Goal: Task Accomplishment & Management: Manage account settings

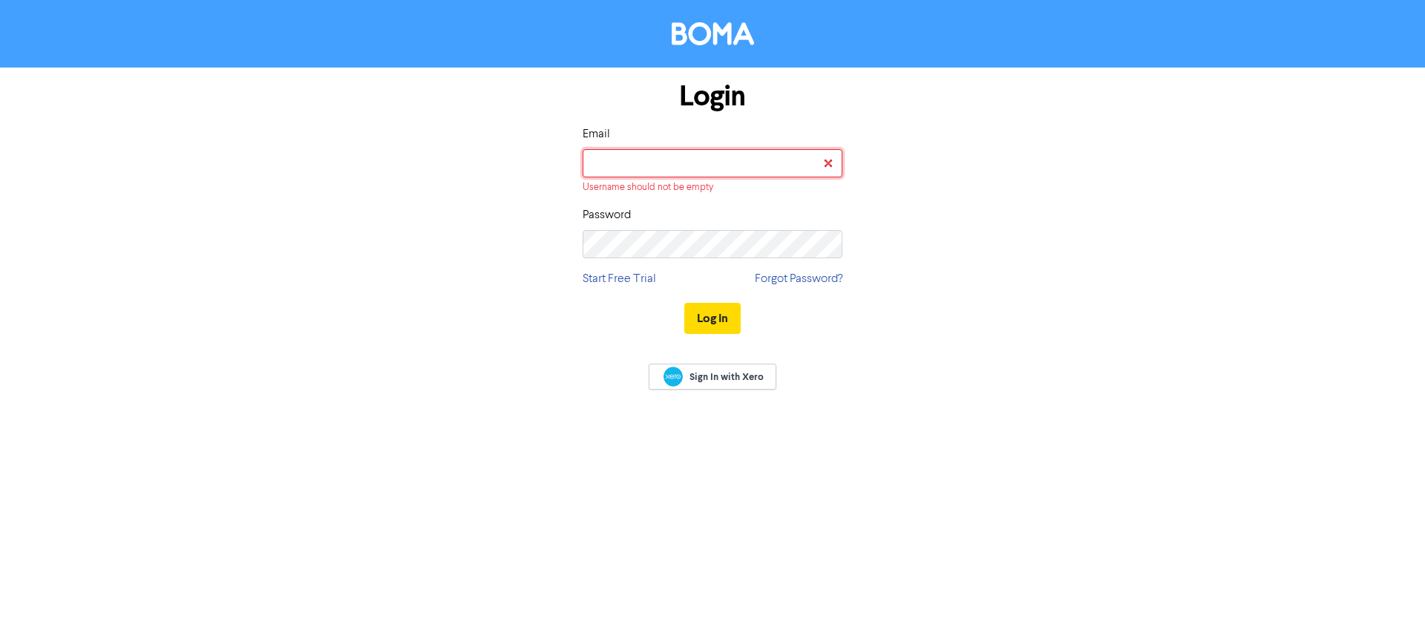
type input "[EMAIL_ADDRESS][DOMAIN_NAME]"
click at [712, 303] on button "Log In" at bounding box center [712, 318] width 56 height 31
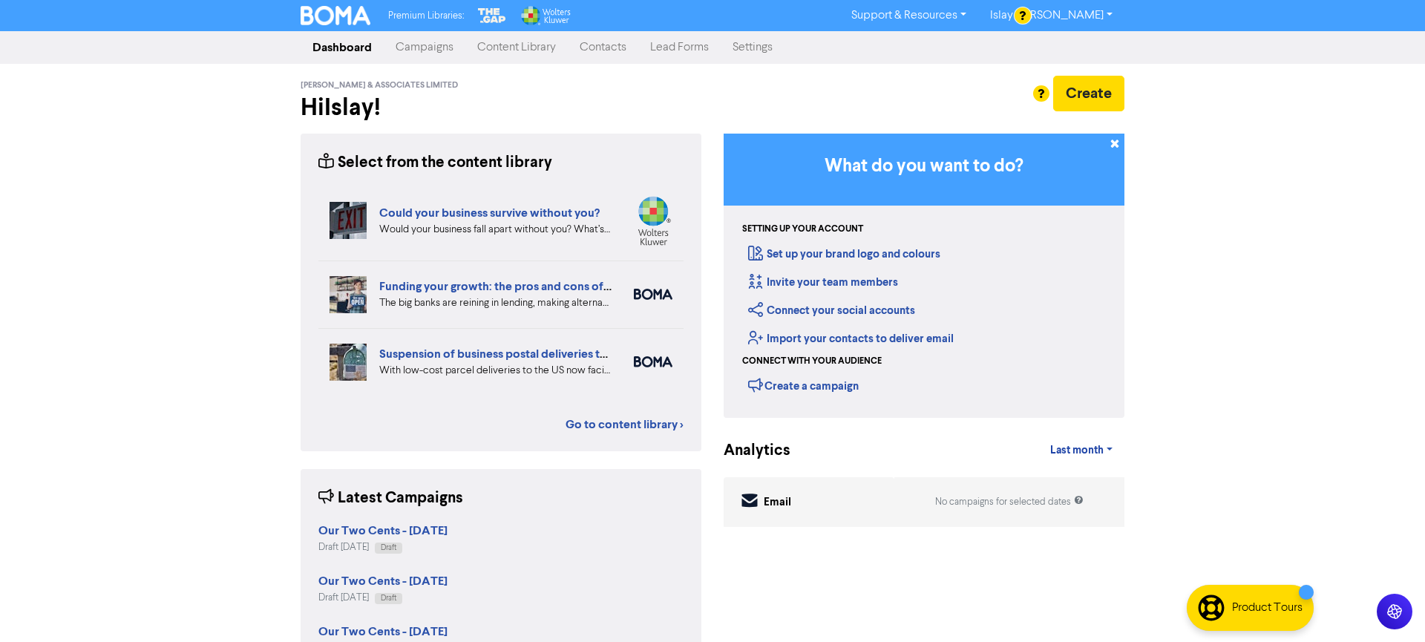
click at [1061, 16] on link "Islay [PERSON_NAME]" at bounding box center [1051, 16] width 146 height 24
click at [747, 39] on link "Settings" at bounding box center [753, 48] width 64 height 30
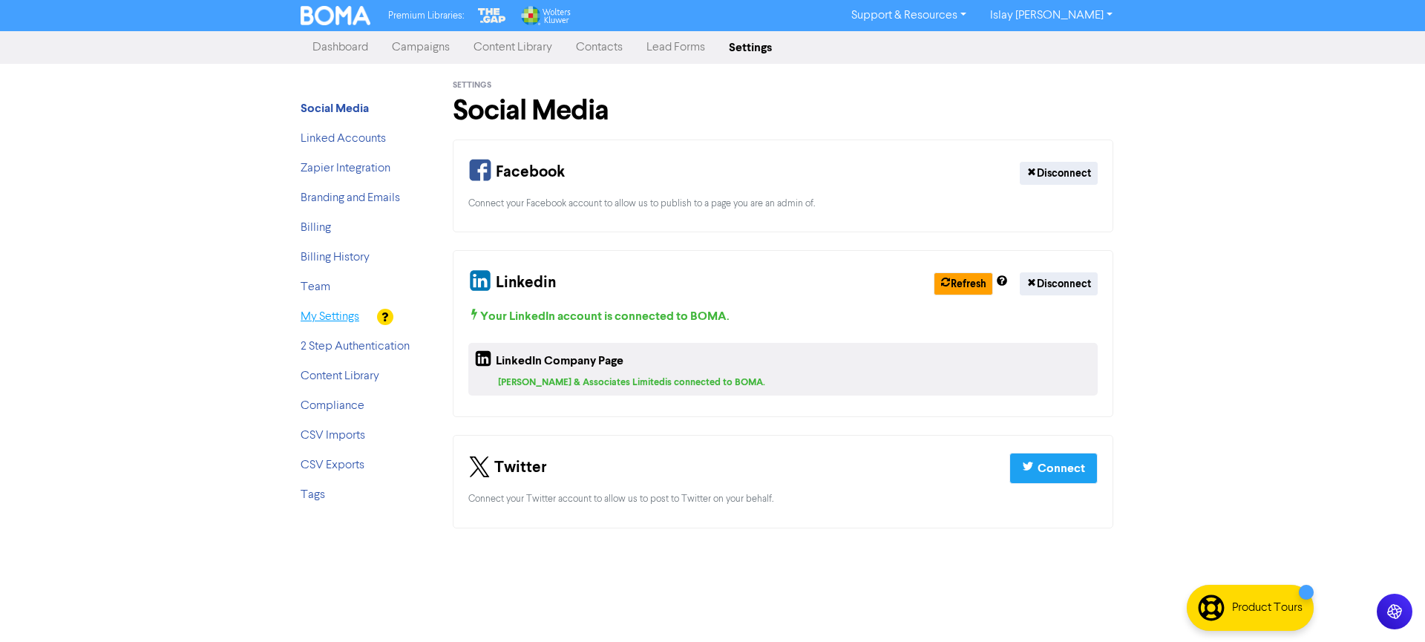
click at [324, 318] on link "My Settings" at bounding box center [330, 317] width 59 height 12
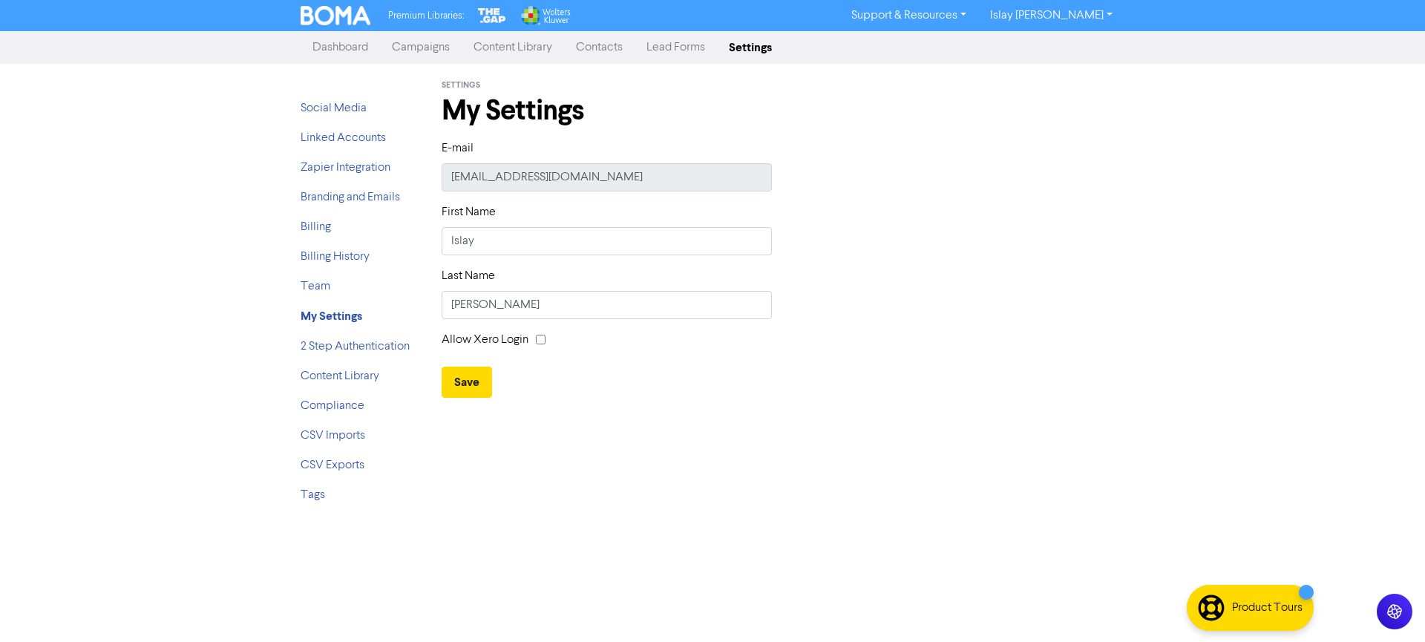
click at [1088, 13] on link "Islay [PERSON_NAME]" at bounding box center [1051, 16] width 146 height 24
click at [1058, 47] on button "Log Out" at bounding box center [1037, 45] width 117 height 18
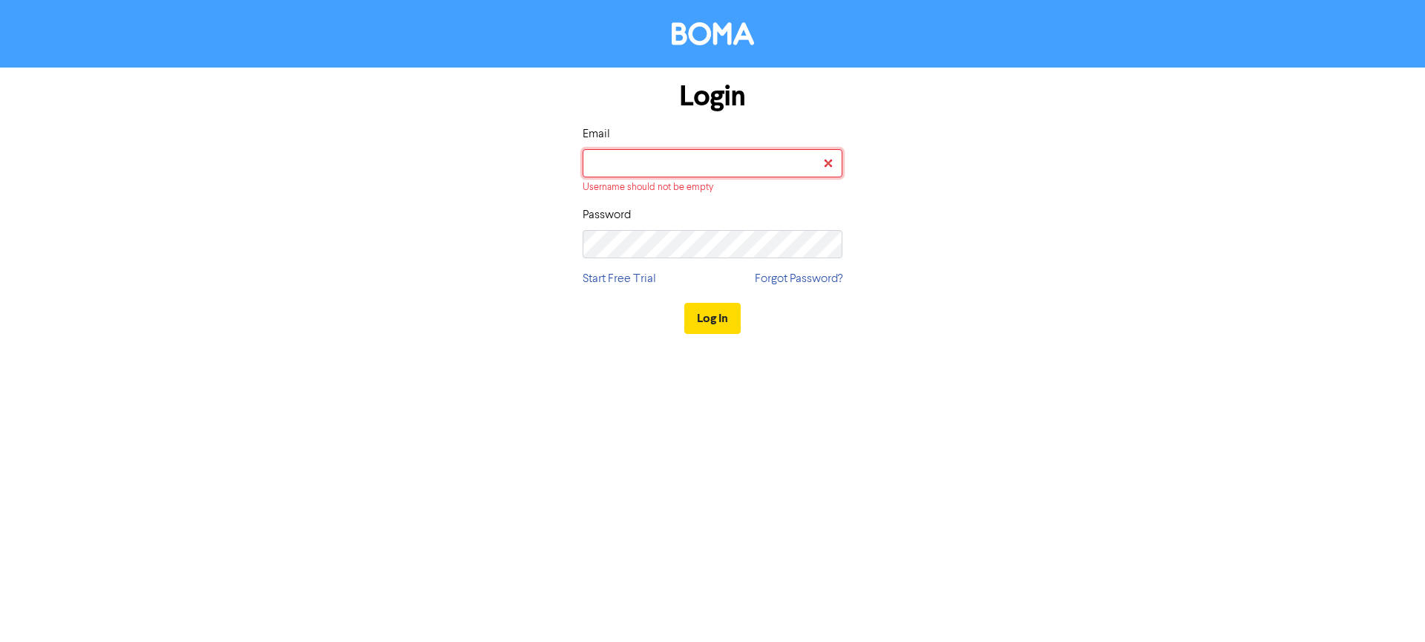
click at [666, 158] on input "email" at bounding box center [713, 163] width 260 height 28
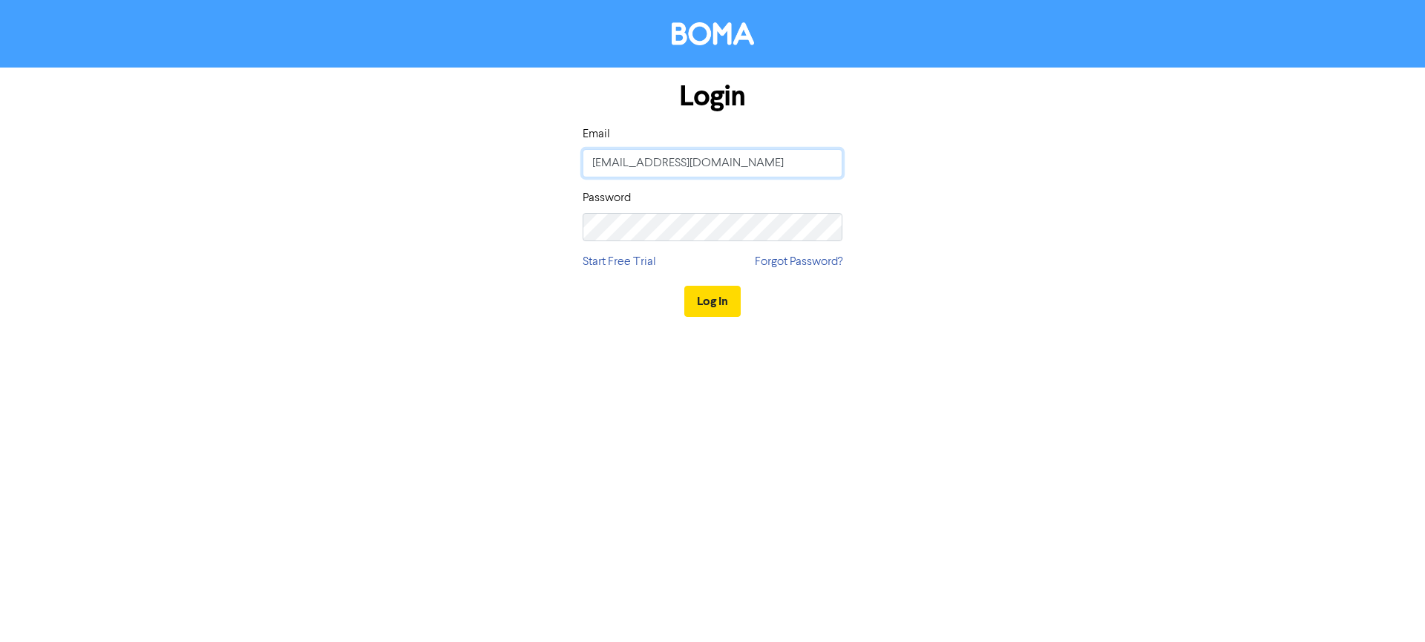
type input "[EMAIL_ADDRESS][DOMAIN_NAME]"
click at [984, 182] on div "Login Email [EMAIL_ADDRESS][DOMAIN_NAME] Password Start Free Trial Forgot Passw…" at bounding box center [713, 200] width 846 height 264
click at [762, 266] on link "Forgot Password?" at bounding box center [799, 262] width 88 height 18
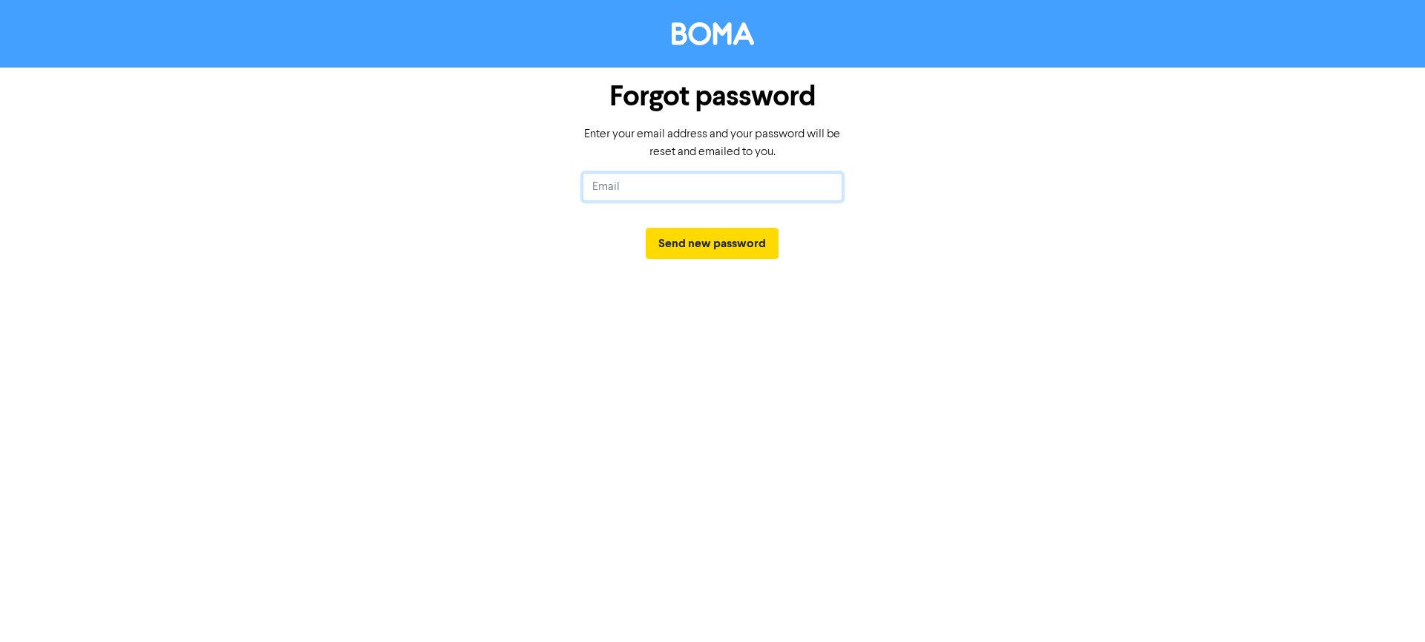
click at [745, 194] on input "text" at bounding box center [713, 187] width 260 height 28
type input "[EMAIL_ADDRESS][DOMAIN_NAME]"
click at [738, 244] on button "Send new password" at bounding box center [712, 243] width 133 height 31
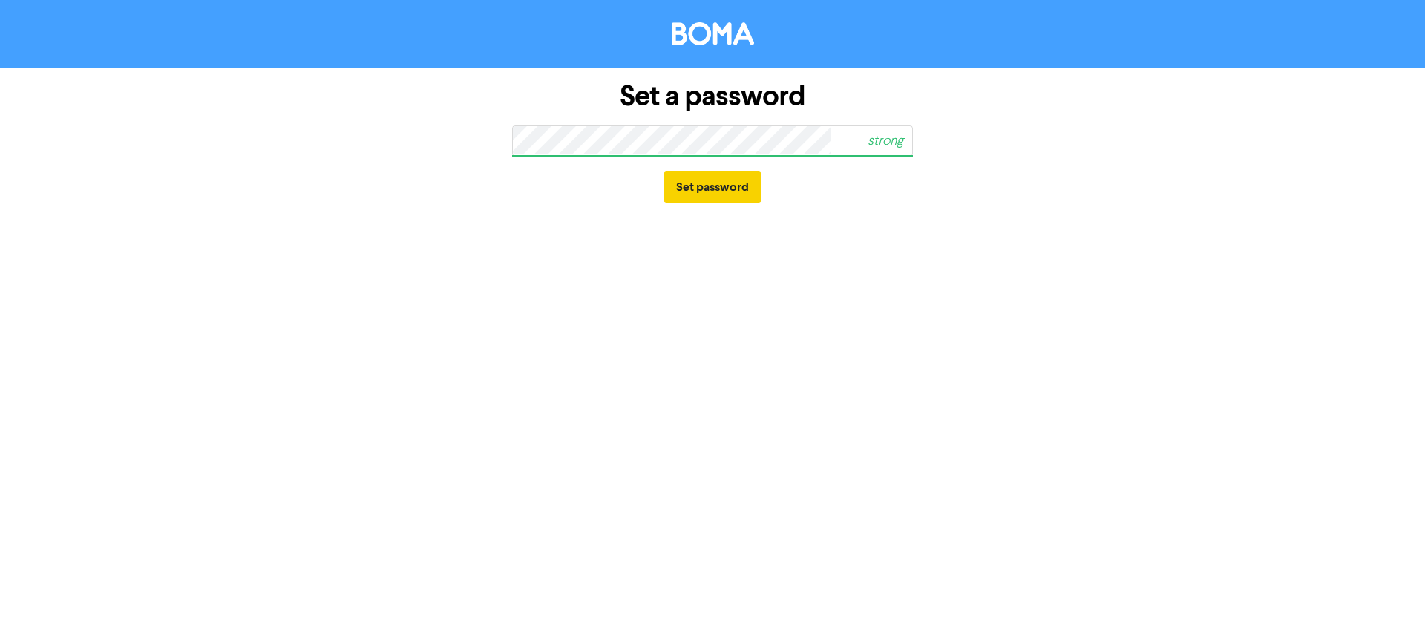
click at [719, 194] on button "Set password" at bounding box center [713, 186] width 98 height 31
